Goal: Task Accomplishment & Management: Complete application form

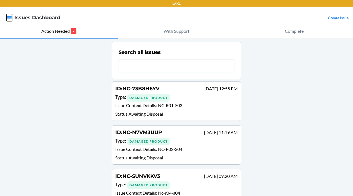
click at [11, 15] on icon "button" at bounding box center [10, 18] width 6 height 6
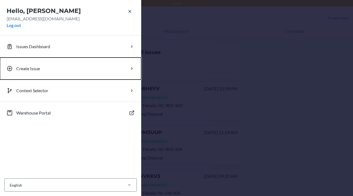
click at [34, 63] on button "Create Issue" at bounding box center [70, 69] width 141 height 22
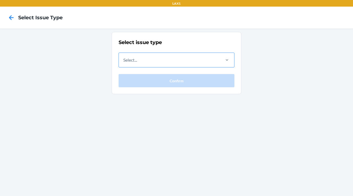
click at [139, 61] on div "Select..." at bounding box center [169, 60] width 101 height 14
click at [124, 61] on input "Select..." at bounding box center [123, 60] width 1 height 7
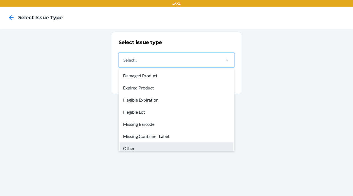
click at [145, 146] on div "Other" at bounding box center [177, 149] width 114 height 12
click at [124, 63] on input "option Other focused, 7 of 8. 8 results available. Use Up and Down to choose op…" at bounding box center [123, 60] width 1 height 7
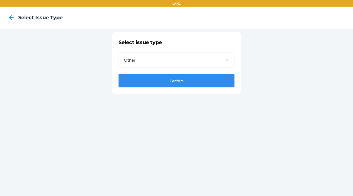
click at [161, 85] on button "Confirm" at bounding box center [177, 80] width 116 height 13
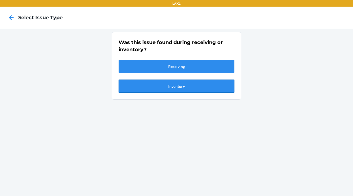
click at [211, 86] on button "Inventory" at bounding box center [177, 86] width 116 height 13
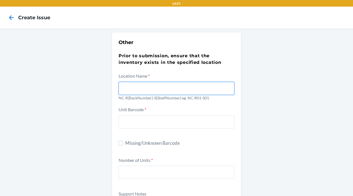
click at [157, 89] on input "text" at bounding box center [177, 88] width 116 height 13
type input "NC-R05-S01"
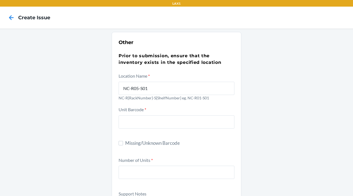
click at [139, 143] on span "Missing/Unknown Barcode" at bounding box center [179, 143] width 109 height 7
click at [123, 143] on input "Missing/Unknown Barcode" at bounding box center [121, 143] width 4 height 4
checkbox input "true"
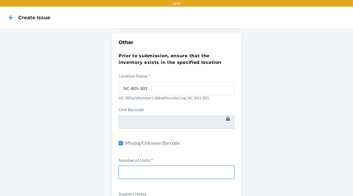
click at [139, 169] on input "number" at bounding box center [177, 172] width 116 height 13
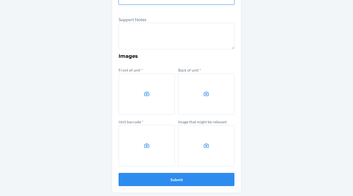
type input "12"
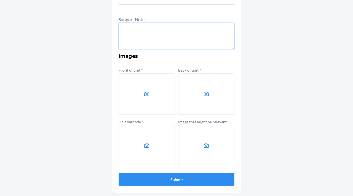
click at [188, 28] on textarea at bounding box center [177, 36] width 116 height 26
type textarea "d"
click at [163, 31] on textarea "3 cases damaged." at bounding box center [177, 36] width 116 height 26
drag, startPoint x: 161, startPoint y: 27, endPoint x: 95, endPoint y: 19, distance: 66.2
click at [95, 19] on div "Other Prior to submission, ensure that the inventory exists in the specified lo…" at bounding box center [176, 25] width 353 height 343
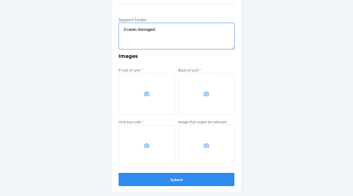
paste textarea "with a total quantity of 12 pieces, but only 4 pieces are completely damaged"
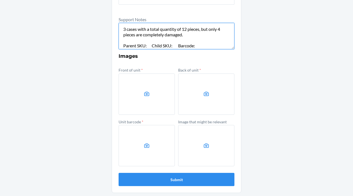
click at [145, 46] on textarea "3 cases with a total quantity of 12 pieces, but only 4 pieces are completely da…" at bounding box center [177, 36] width 116 height 26
paste textarea "DAWQUSTSNED"
click at [145, 46] on textarea "3 cases with a total quantity of 12 pieces, but only 4 pieces are completely da…" at bounding box center [177, 36] width 116 height 26
click at [205, 46] on textarea "3 cases with a total quantity of 12 pieces, but only 4 pieces are completely da…" at bounding box center [177, 36] width 116 height 26
paste textarea "D796ZQUMP8F"
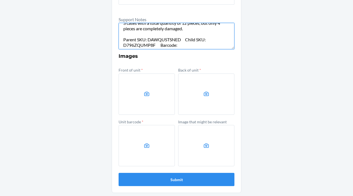
scroll to position [8, 0]
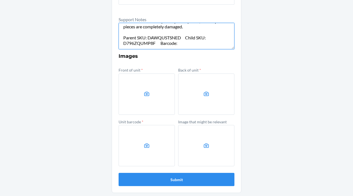
click at [183, 47] on textarea "3 cases with a total quantity of 12 pieces, but only 4 pieces are completely da…" at bounding box center [177, 36] width 116 height 26
paste textarea "850051846269"
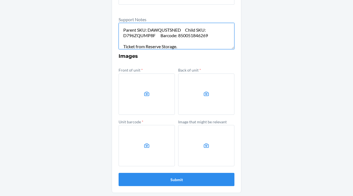
type textarea "3 cases with a total quantity of 12 pieces, but only 4 pieces are completely da…"
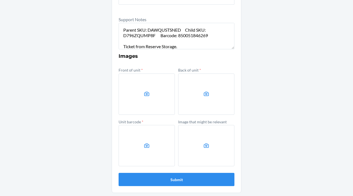
click at [134, 97] on label at bounding box center [147, 94] width 56 height 41
click at [0, 0] on input "file" at bounding box center [0, 0] width 0 height 0
click at [193, 89] on label at bounding box center [206, 94] width 56 height 41
click at [0, 0] on input "file" at bounding box center [0, 0] width 0 height 0
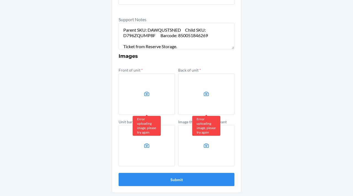
click at [218, 112] on label at bounding box center [206, 94] width 56 height 41
click at [0, 0] on input "file" at bounding box center [0, 0] width 0 height 0
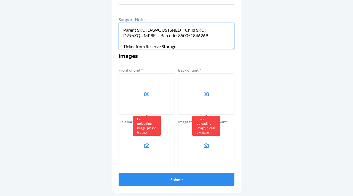
scroll to position [0, 0]
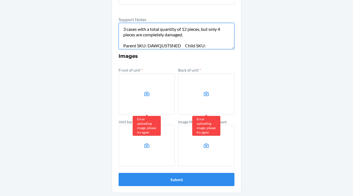
drag, startPoint x: 191, startPoint y: 44, endPoint x: 100, endPoint y: 7, distance: 97.8
click at [100, 7] on div "Other Prior to submission, ensure that the inventory exists in the specified lo…" at bounding box center [176, 25] width 353 height 343
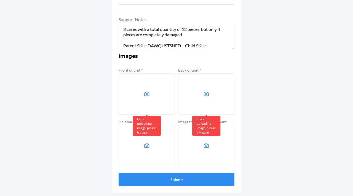
click at [312, 91] on div "Other Prior to submission, ensure that the inventory exists in the specified lo…" at bounding box center [176, 25] width 353 height 343
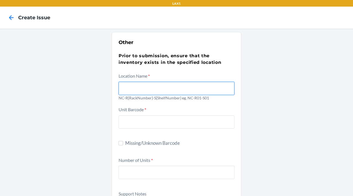
click at [139, 89] on input "text" at bounding box center [177, 88] width 116 height 13
type input "NC-R05-S01"
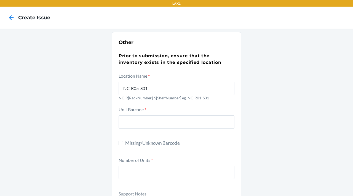
click at [146, 146] on span "Missing/Unknown Barcode" at bounding box center [179, 143] width 109 height 7
click at [123, 146] on input "Missing/Unknown Barcode" at bounding box center [121, 143] width 4 height 4
checkbox input "true"
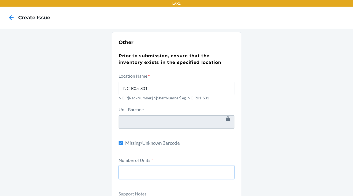
click at [145, 175] on input "number" at bounding box center [177, 172] width 116 height 13
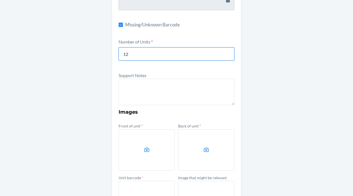
scroll to position [122, 0]
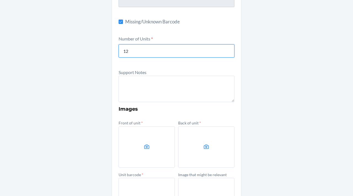
type input "12"
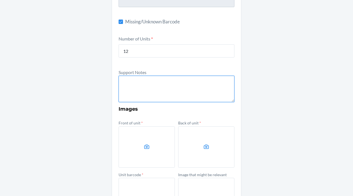
click at [153, 83] on textarea at bounding box center [177, 89] width 116 height 26
paste textarea "3 cases with a total quantity of 12 pieces, but only 4 pieces are completely da…"
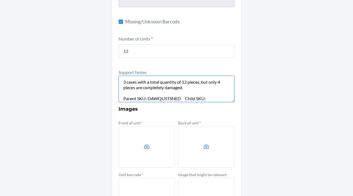
scroll to position [16, 0]
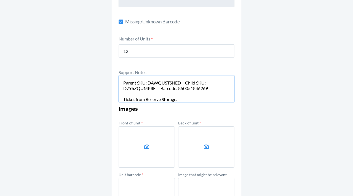
type textarea "3 cases with a total quantity of 12 pieces, but only 4 pieces are completely da…"
click at [150, 141] on label at bounding box center [147, 147] width 56 height 41
click at [0, 0] on input "file" at bounding box center [0, 0] width 0 height 0
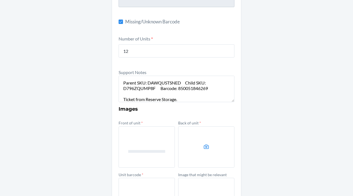
click at [187, 149] on label at bounding box center [206, 147] width 56 height 41
click at [0, 0] on input "file" at bounding box center [0, 0] width 0 height 0
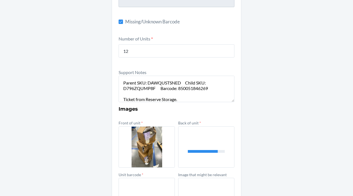
click at [165, 179] on label at bounding box center [147, 198] width 56 height 41
click at [0, 0] on input "file" at bounding box center [0, 0] width 0 height 0
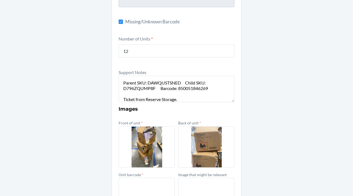
scroll to position [175, 0]
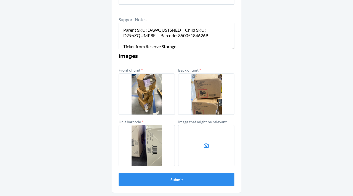
click at [215, 150] on label at bounding box center [206, 145] width 56 height 41
click at [0, 0] on input "file" at bounding box center [0, 0] width 0 height 0
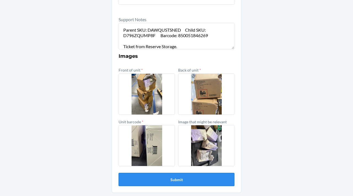
click at [180, 175] on button "Submit" at bounding box center [177, 179] width 116 height 13
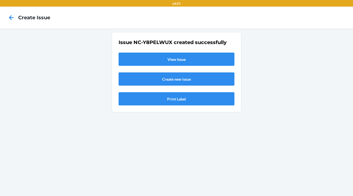
scroll to position [0, 0]
click at [158, 58] on link "View Issue" at bounding box center [177, 59] width 116 height 13
